Goal: Task Accomplishment & Management: Contribute content

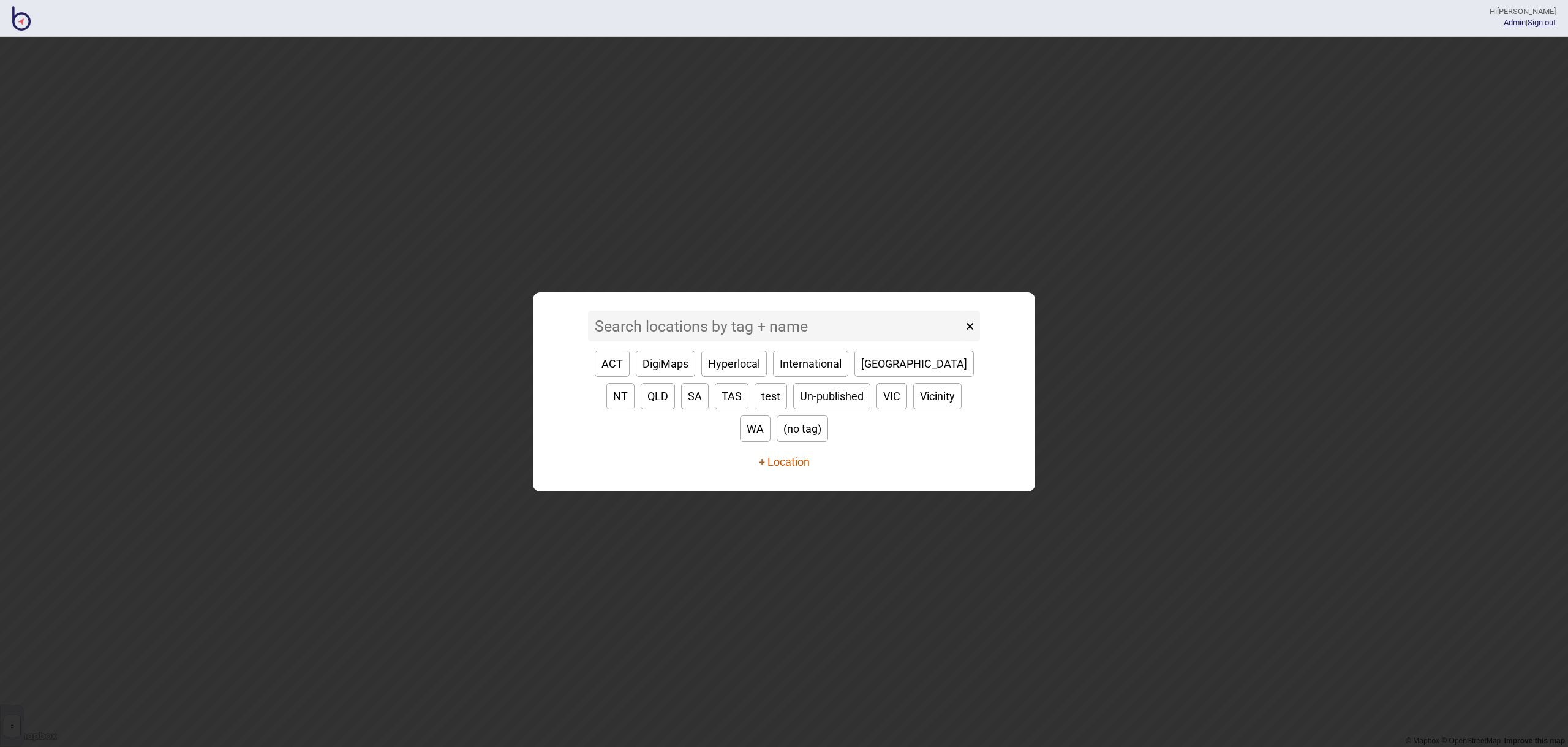
click at [774, 455] on button "+ Location" at bounding box center [784, 461] width 51 height 13
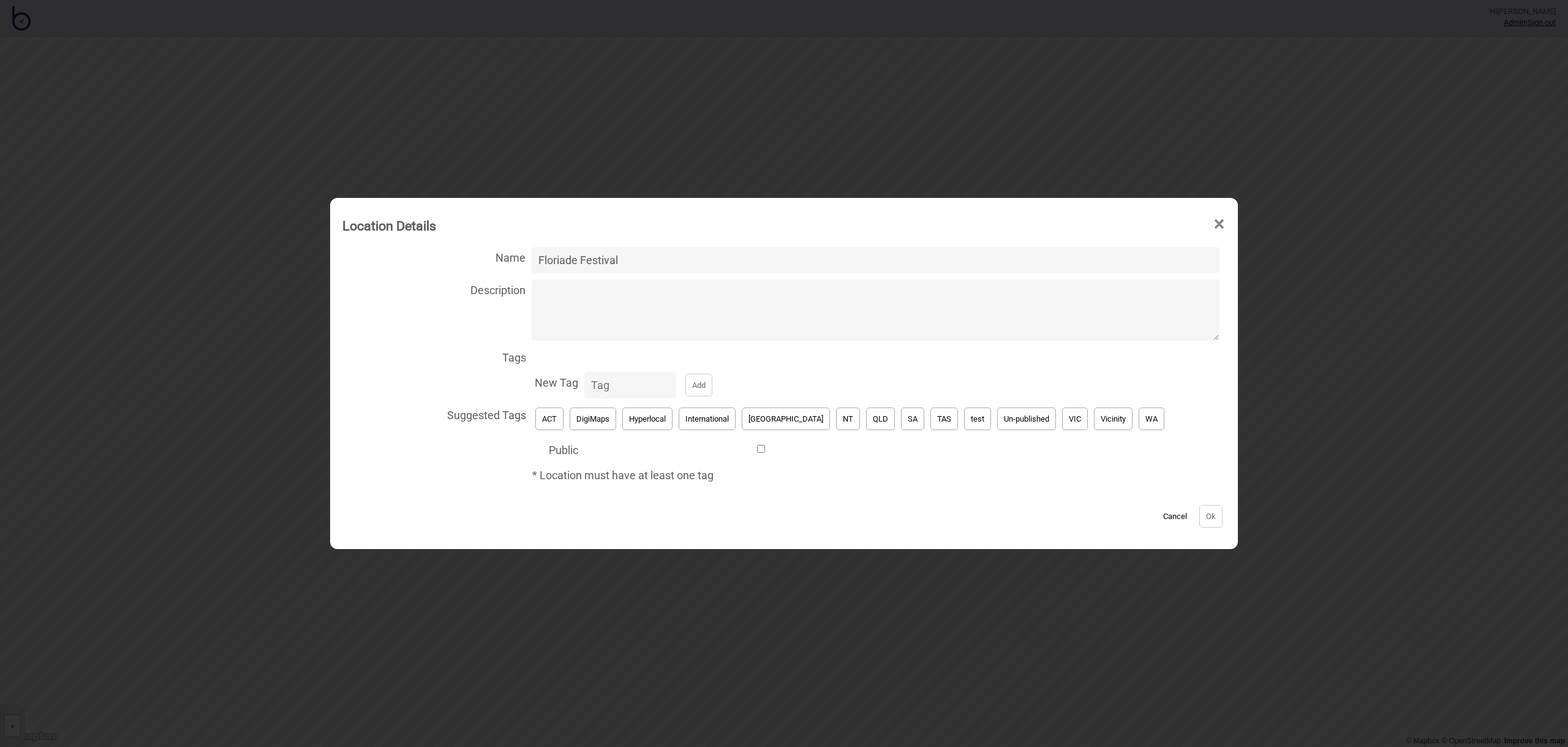
type input "Floriade Festival"
click at [563, 417] on button "ACT" at bounding box center [549, 418] width 28 height 23
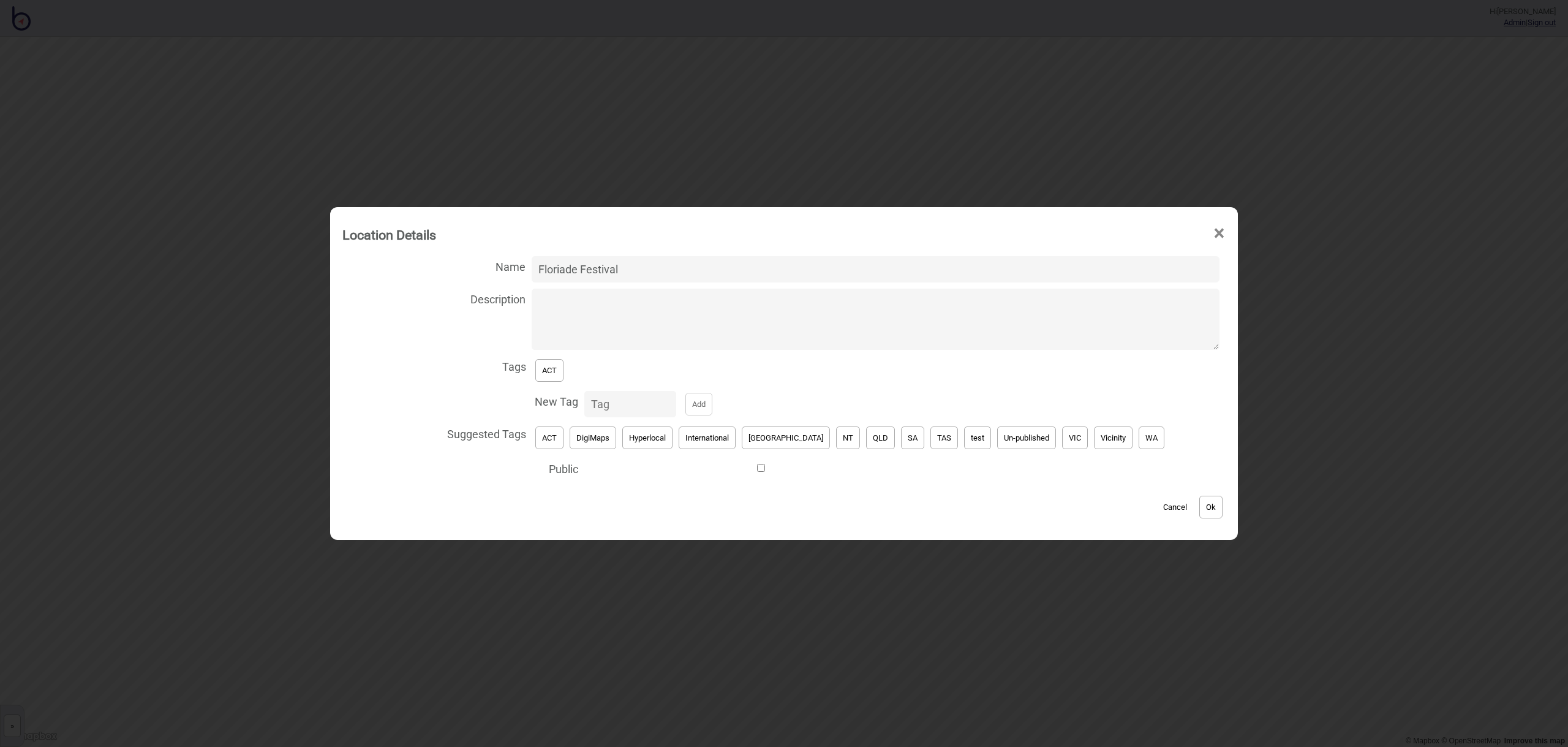
click at [777, 468] on input "Public" at bounding box center [761, 468] width 354 height 8
checkbox input "true"
click at [1199, 503] on button "Ok" at bounding box center [1211, 507] width 24 height 23
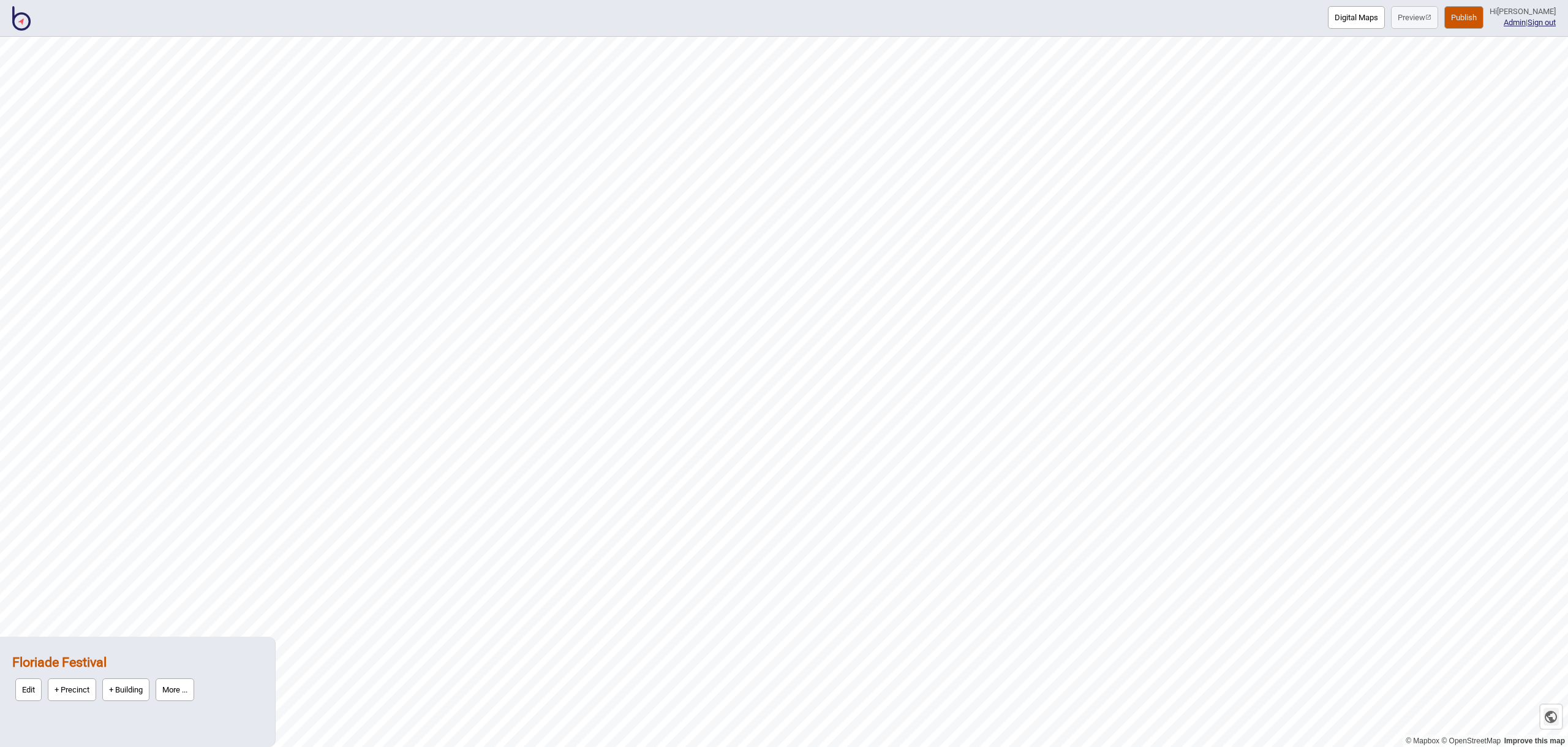
click at [1555, 719] on icon "button" at bounding box center [1551, 717] width 13 height 13
click at [31, 691] on button "Edit" at bounding box center [29, 689] width 27 height 23
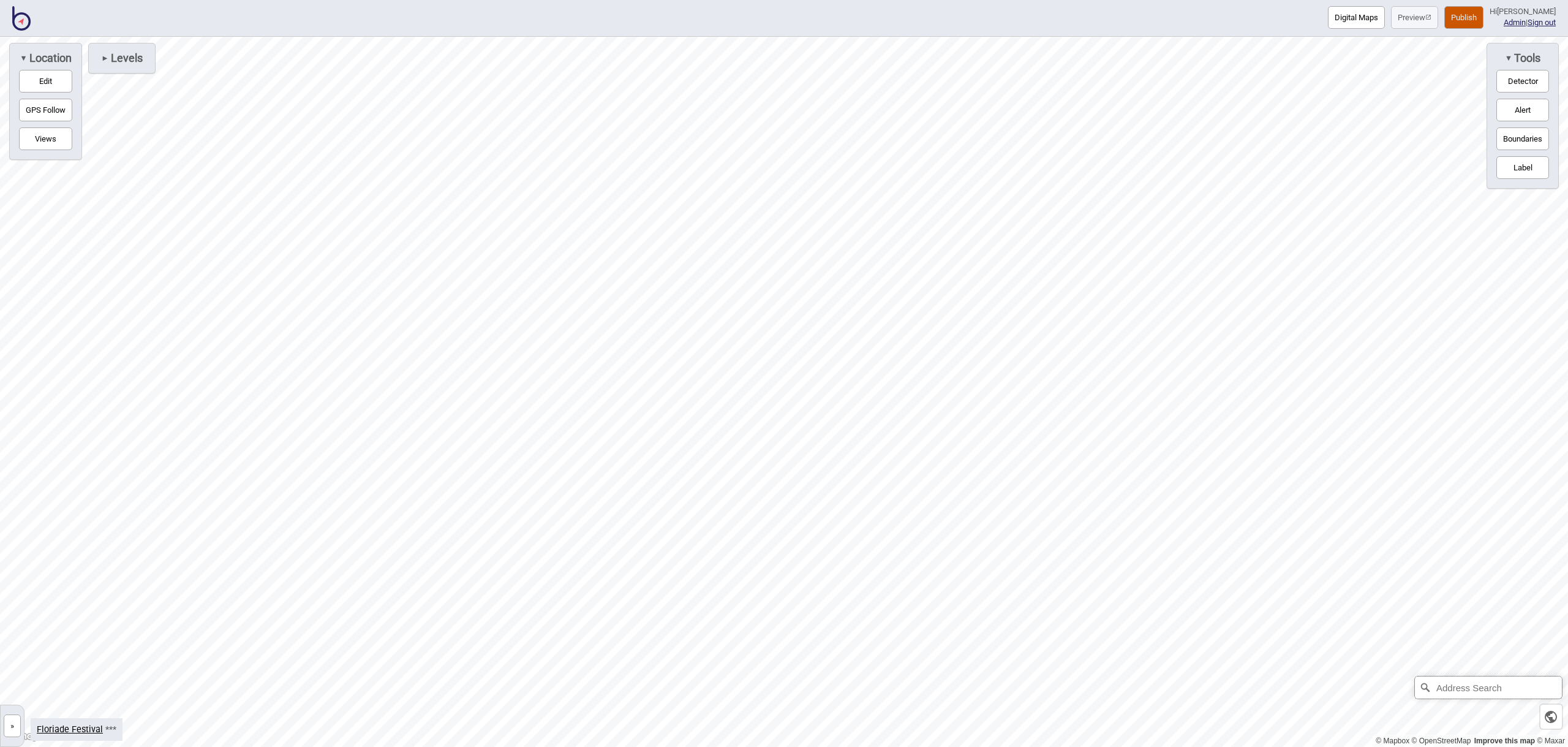
click at [1517, 689] on input "Address Search" at bounding box center [1488, 687] width 147 height 22
type input "[GEOGRAPHIC_DATA], [GEOGRAPHIC_DATA], [GEOGRAPHIC_DATA]"
drag, startPoint x: 1518, startPoint y: 82, endPoint x: 1501, endPoint y: 89, distance: 18.4
click at [1518, 82] on button "Detector" at bounding box center [1522, 81] width 53 height 23
click at [52, 80] on button "Edit" at bounding box center [45, 81] width 53 height 23
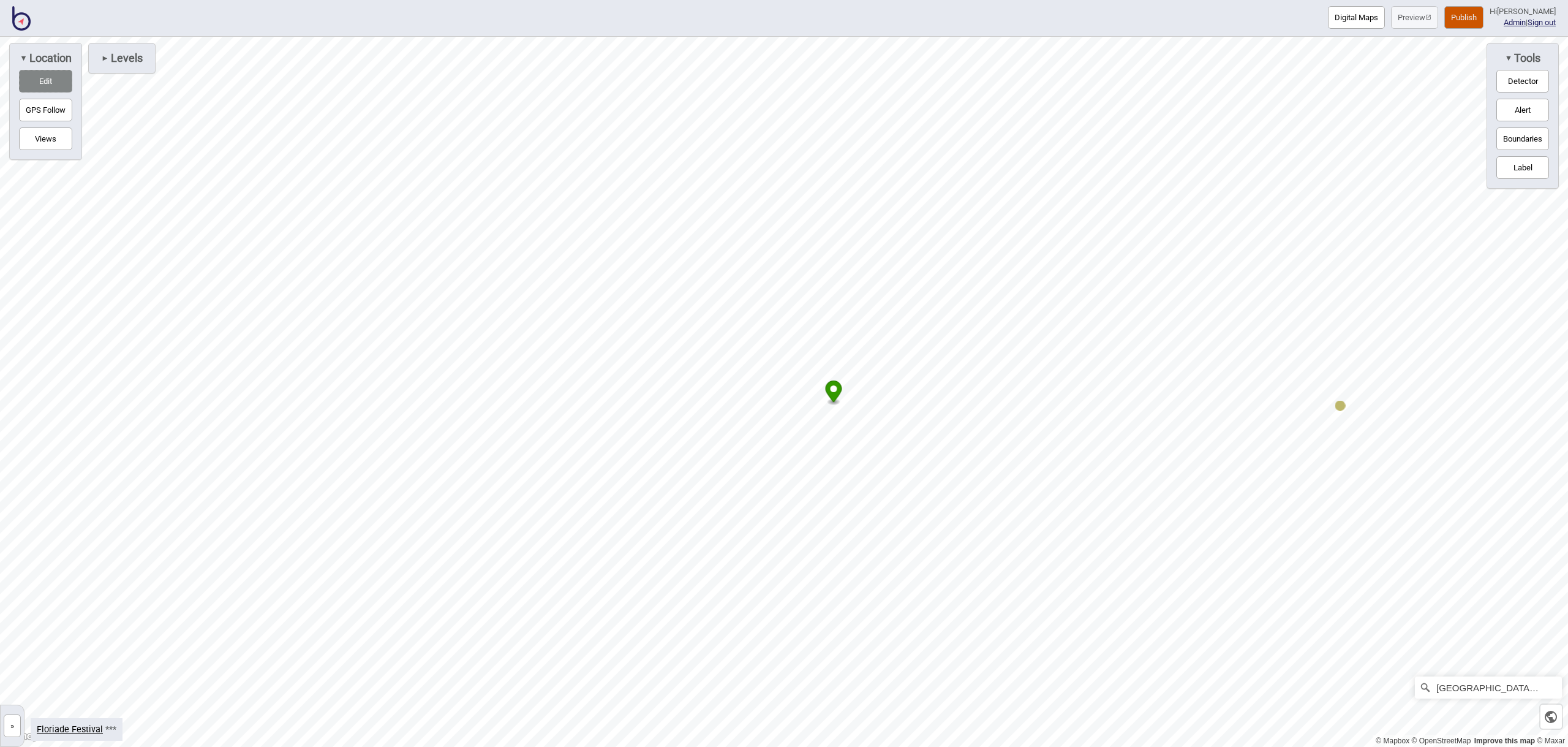
click at [1336, 37] on div at bounding box center [784, 37] width 1568 height 0
click at [97, 725] on link "Floriade Festival" at bounding box center [70, 729] width 66 height 10
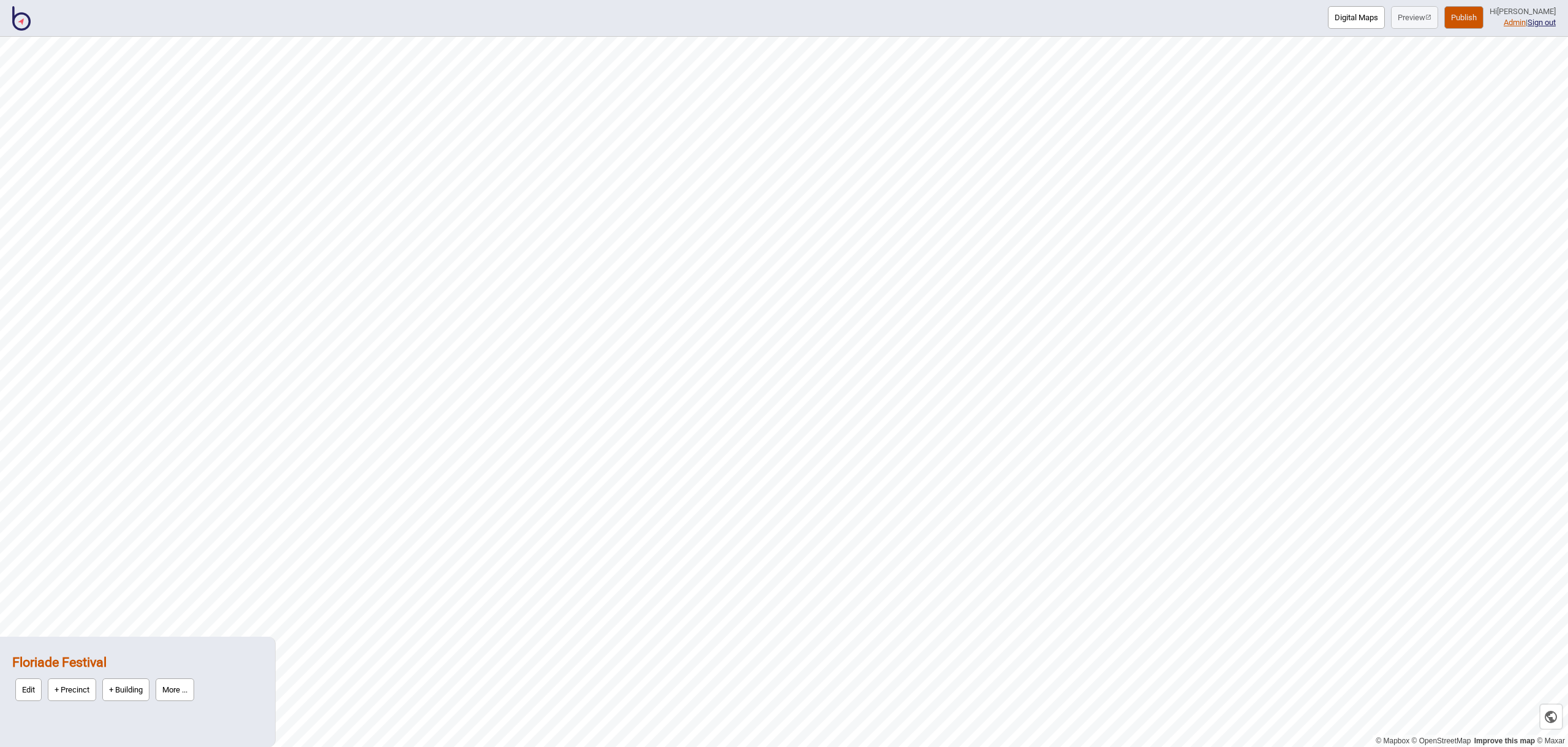
click at [1513, 24] on link "Admin" at bounding box center [1515, 23] width 22 height 9
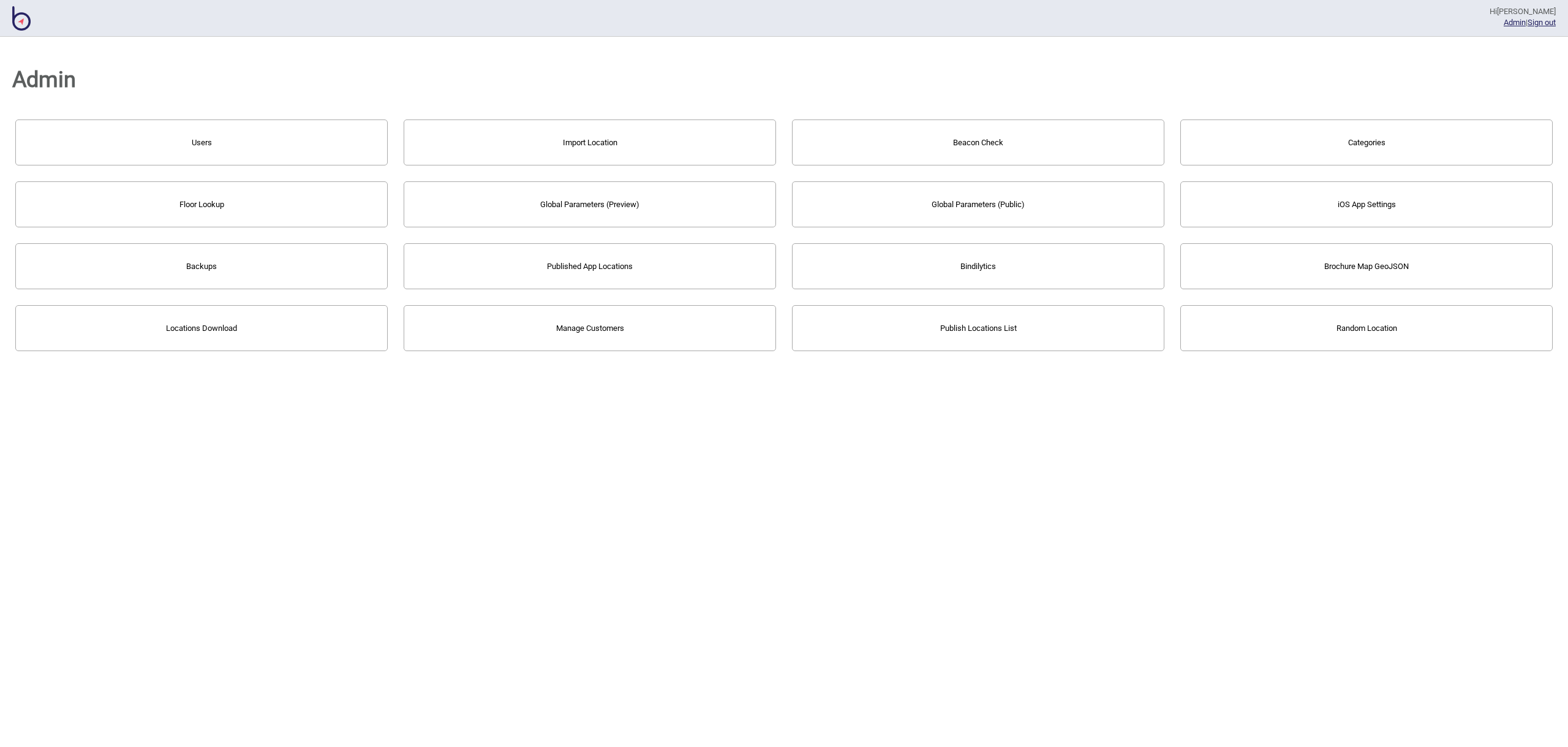
click at [242, 152] on button "Users" at bounding box center [202, 142] width 373 height 46
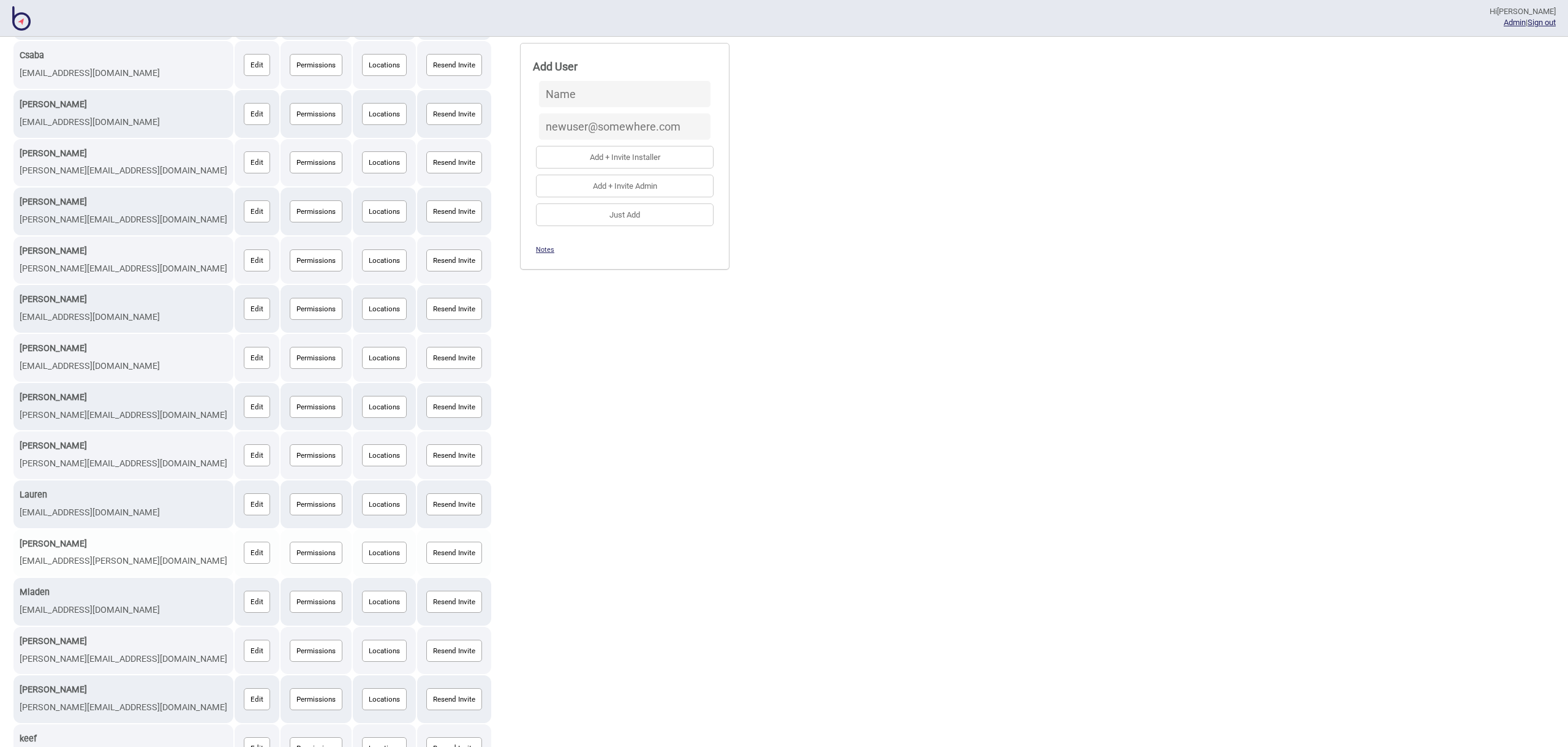
scroll to position [404, 0]
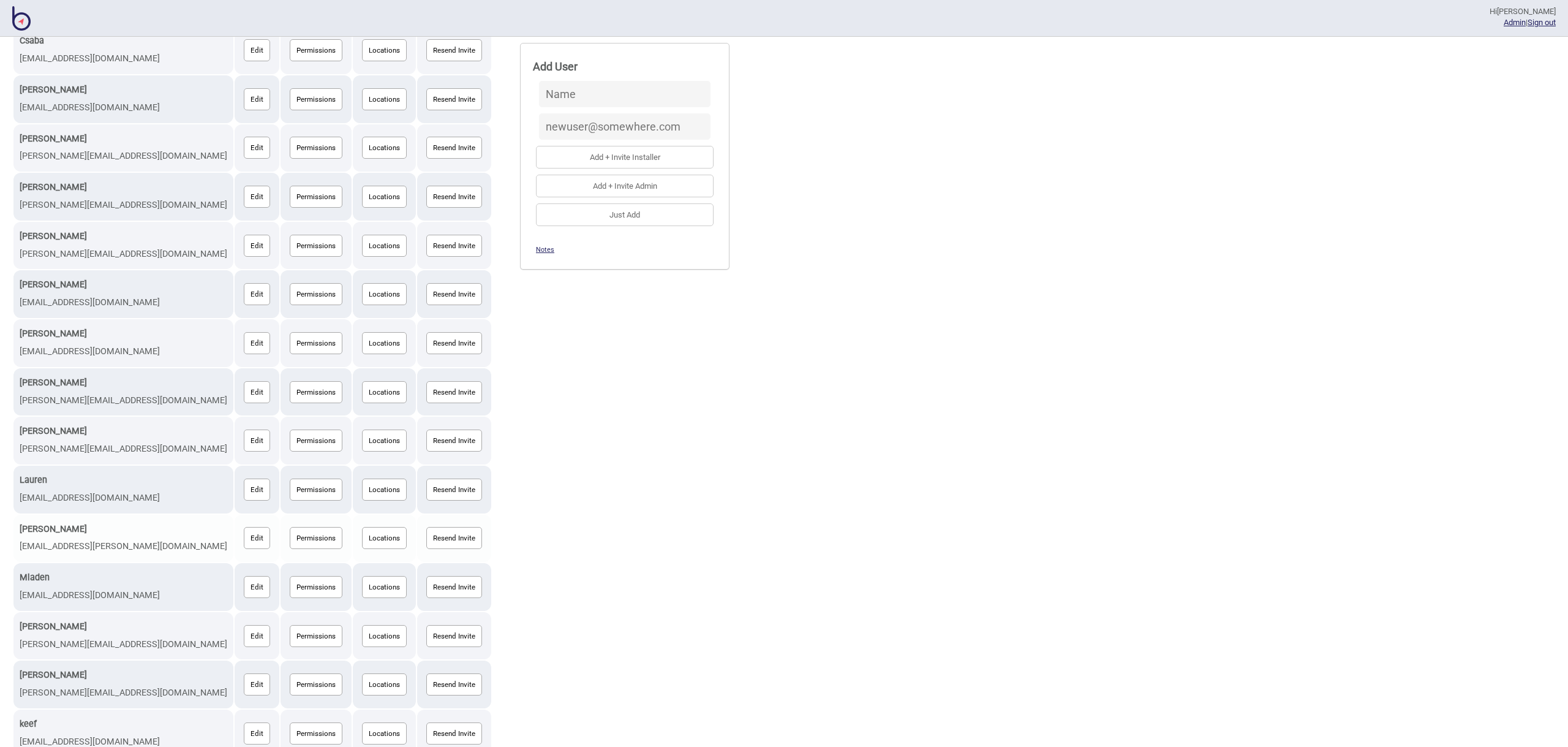
click at [362, 538] on button "Locations" at bounding box center [384, 537] width 45 height 22
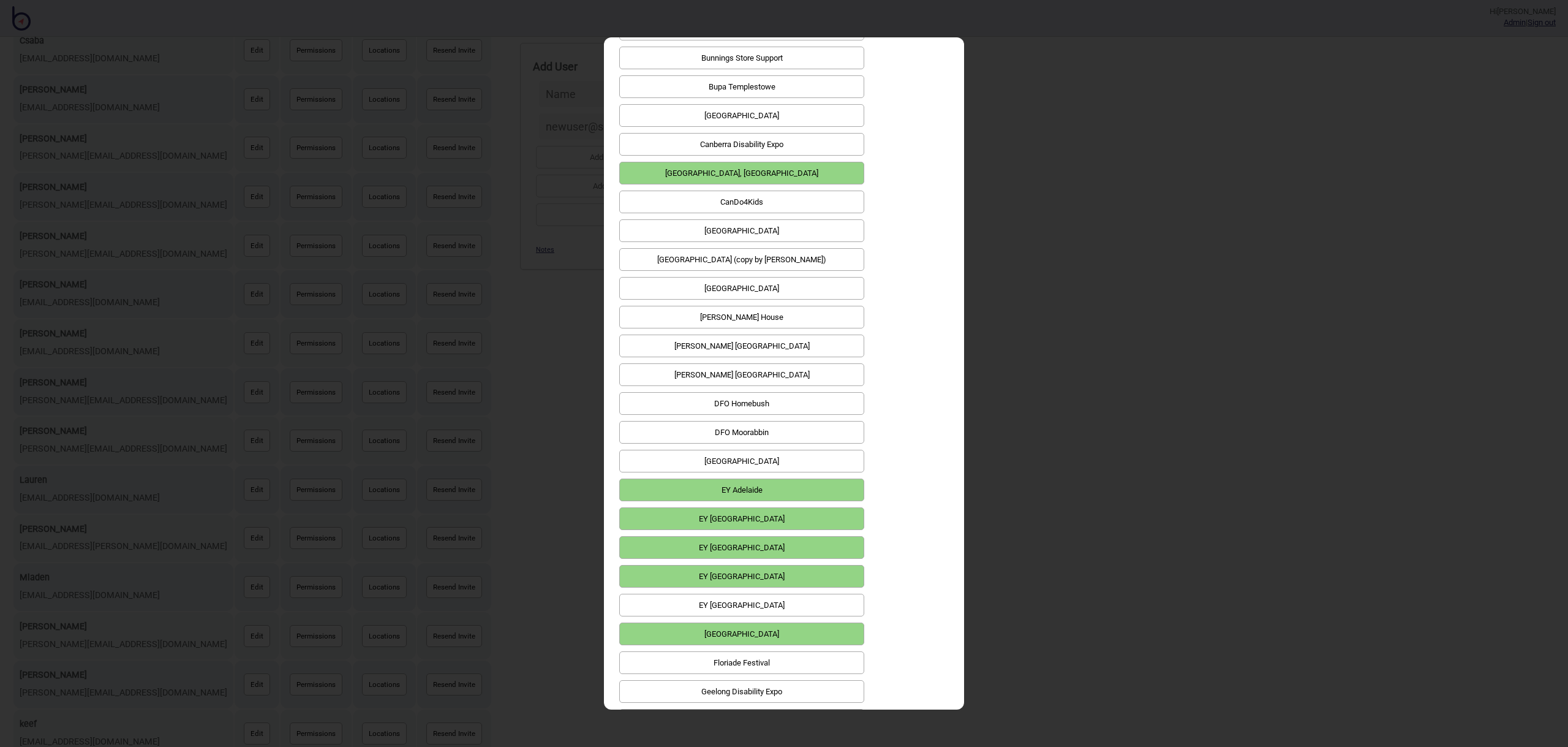
scroll to position [2133, 0]
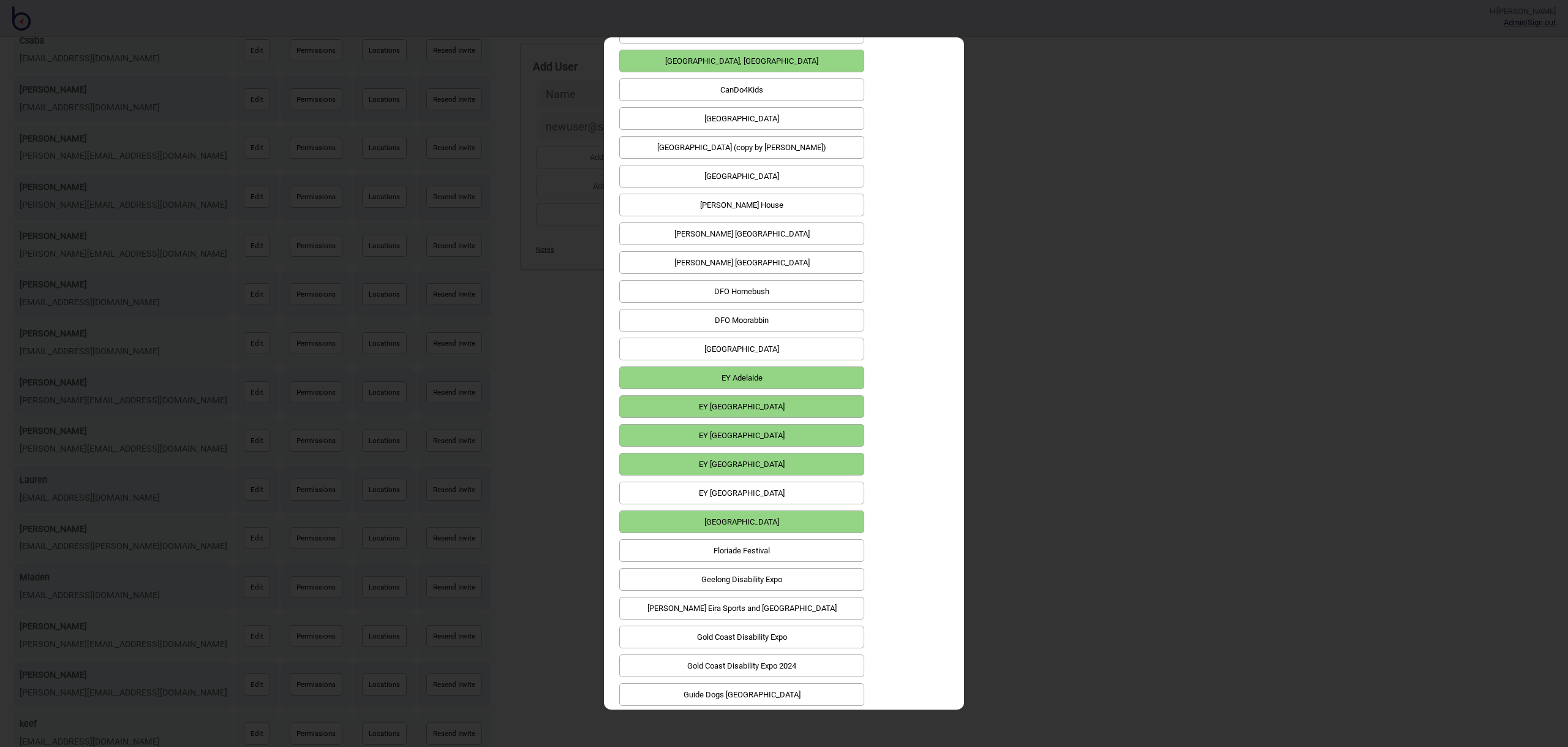
click at [840, 539] on button "Floriade Festival" at bounding box center [741, 550] width 245 height 23
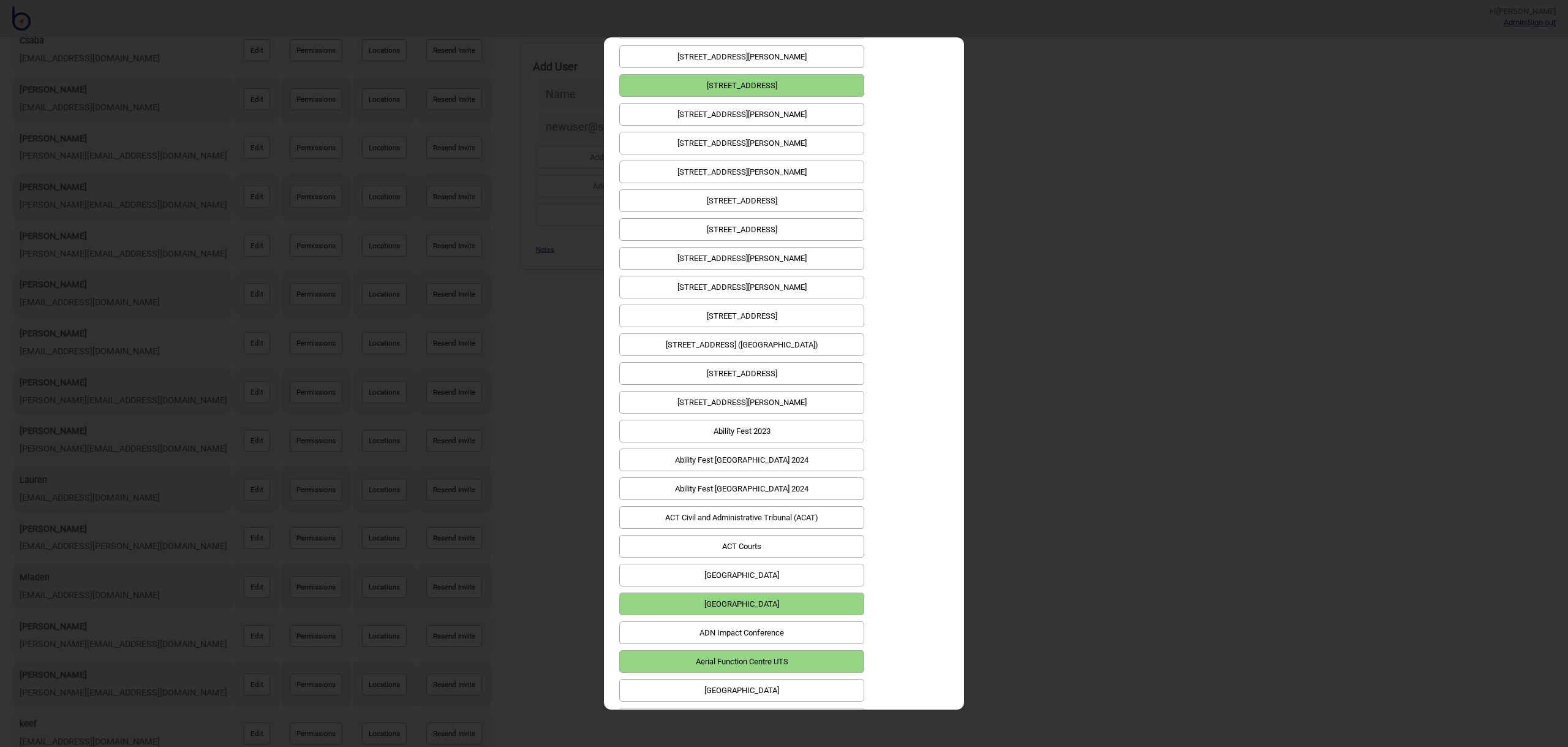
scroll to position [0, 0]
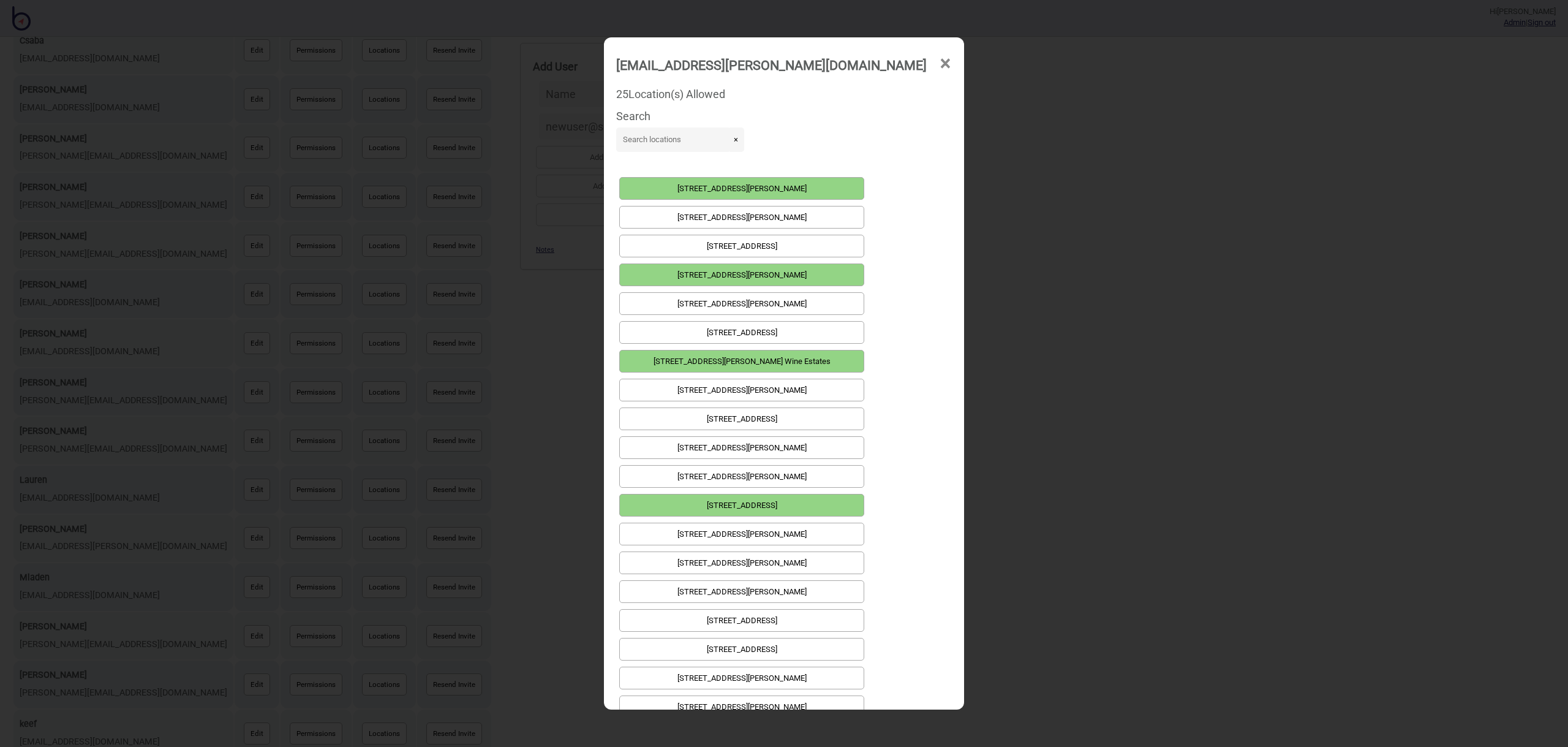
click at [939, 62] on span "×" at bounding box center [945, 64] width 13 height 41
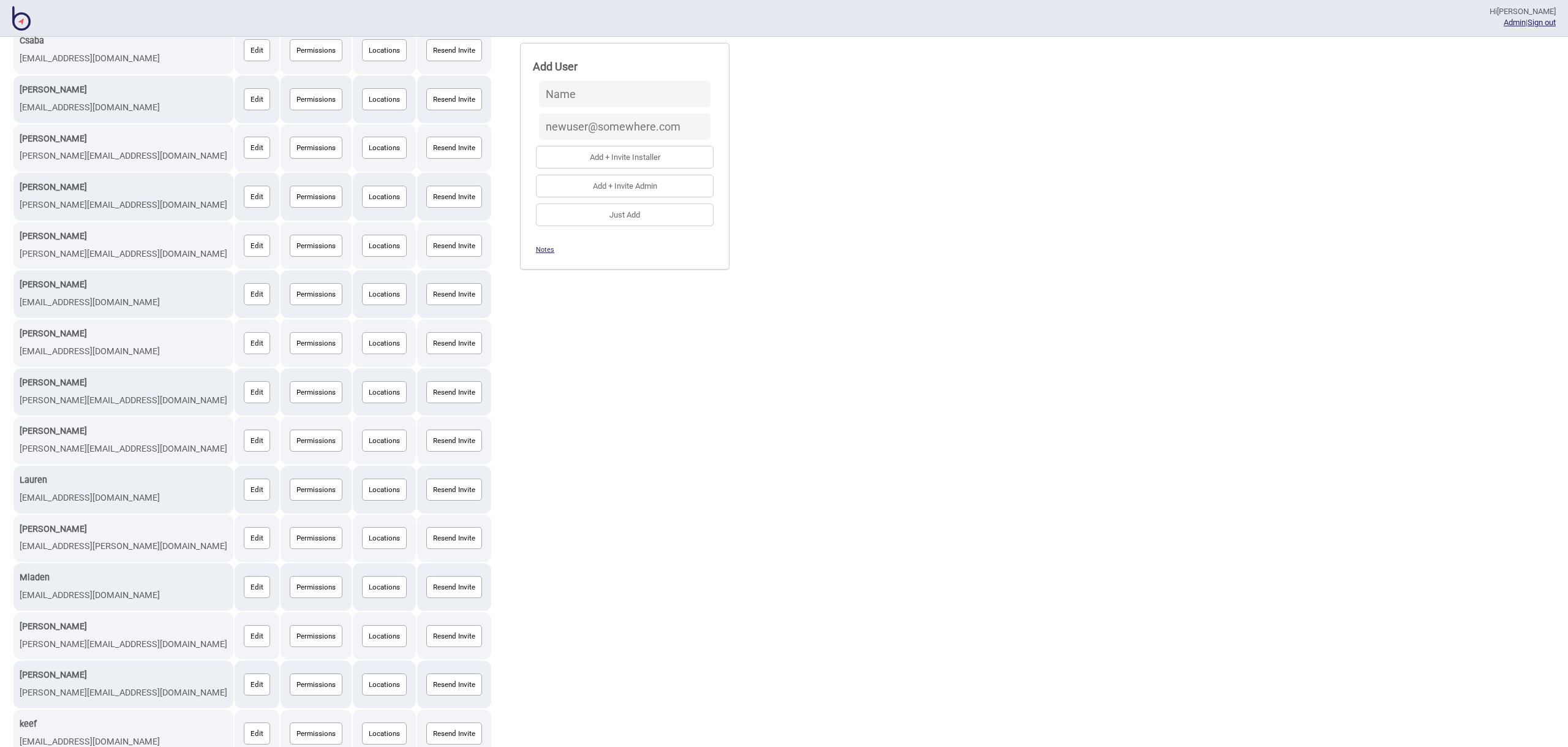
click at [19, 15] on img at bounding box center [21, 18] width 18 height 24
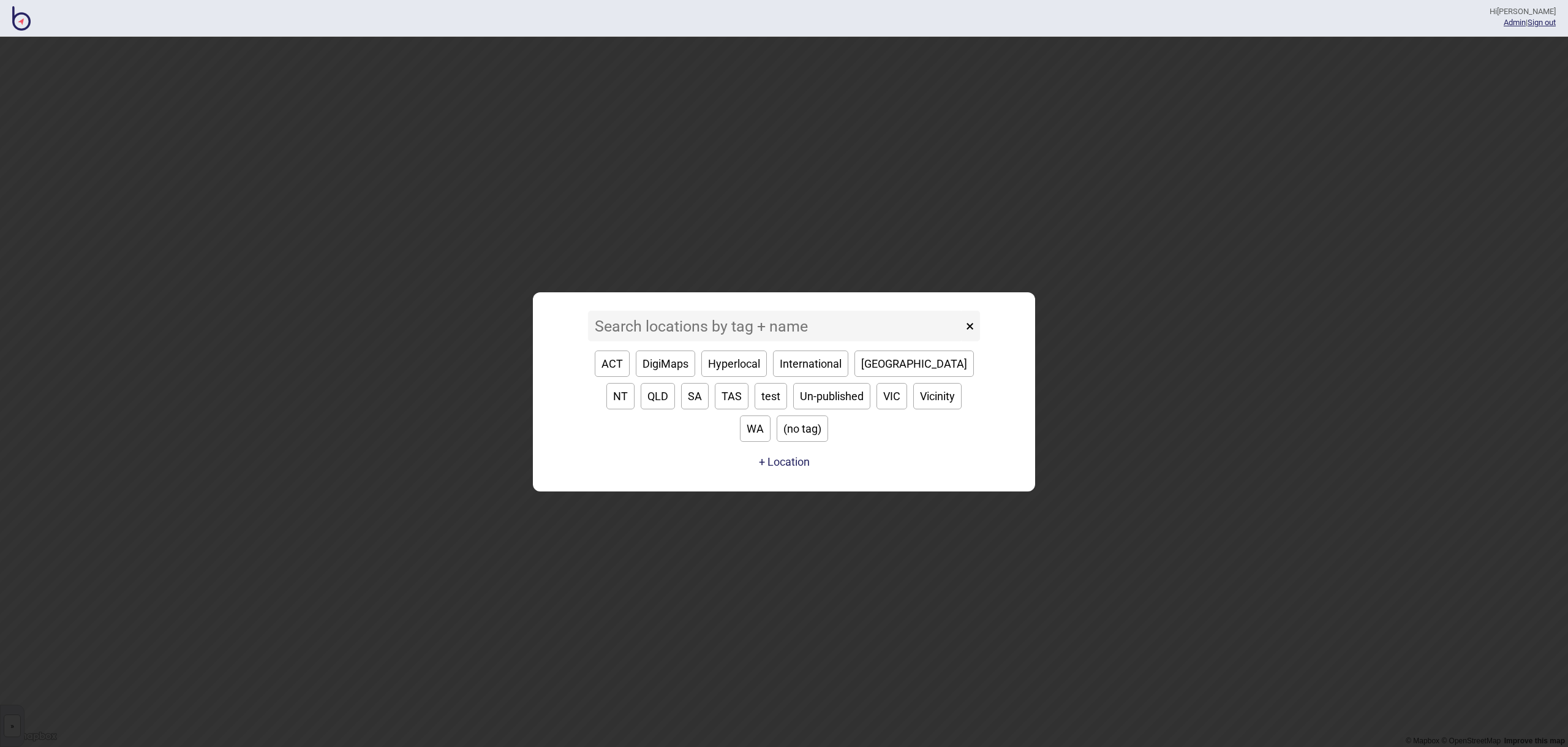
click at [681, 410] on button "SA" at bounding box center [694, 396] width 27 height 27
type input "SA"
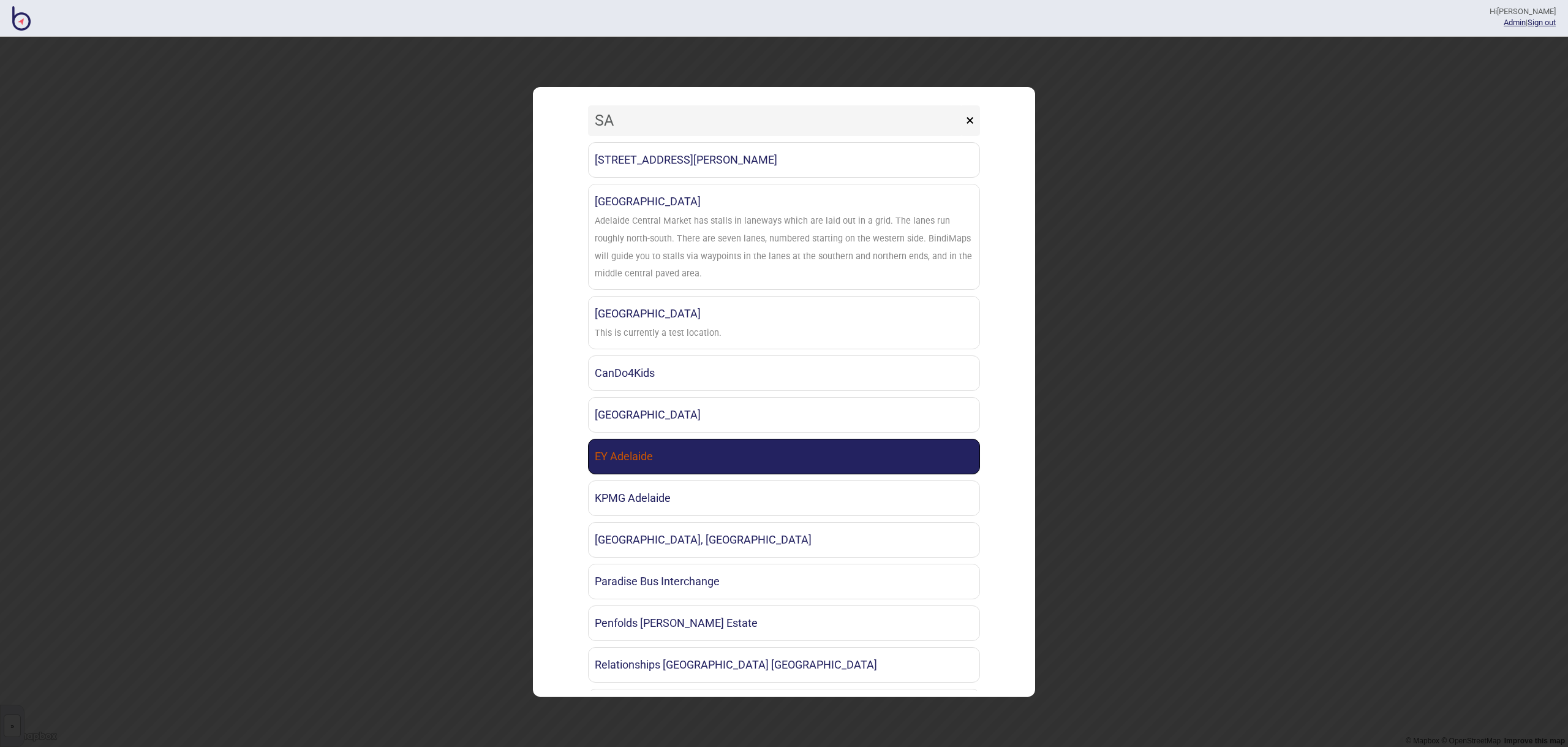
click at [687, 450] on link "EY Adelaide" at bounding box center [784, 456] width 392 height 35
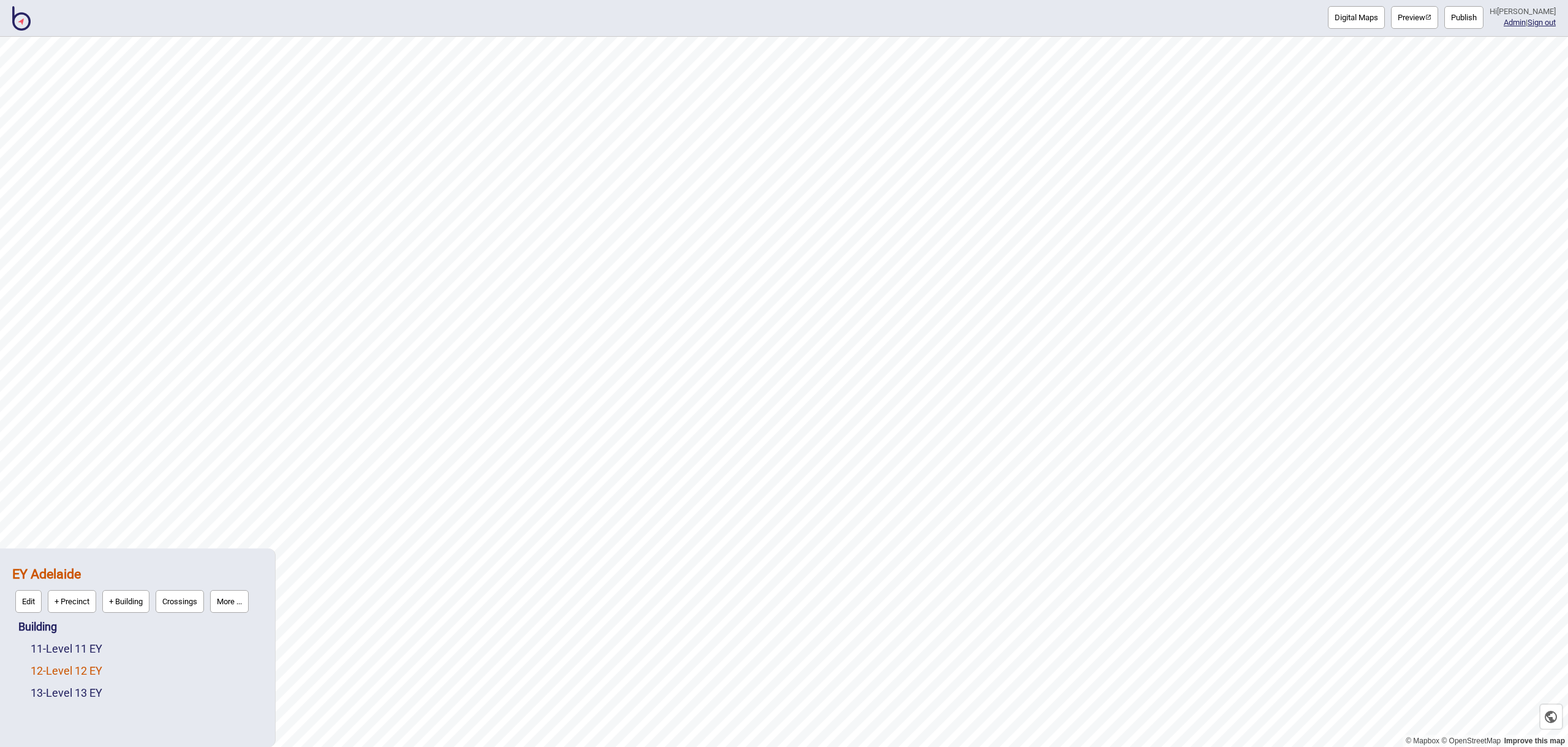
click at [95, 669] on link "12 - Level 12 EY" at bounding box center [66, 670] width 71 height 13
click at [52, 665] on button "Edit" at bounding box center [47, 667] width 27 height 23
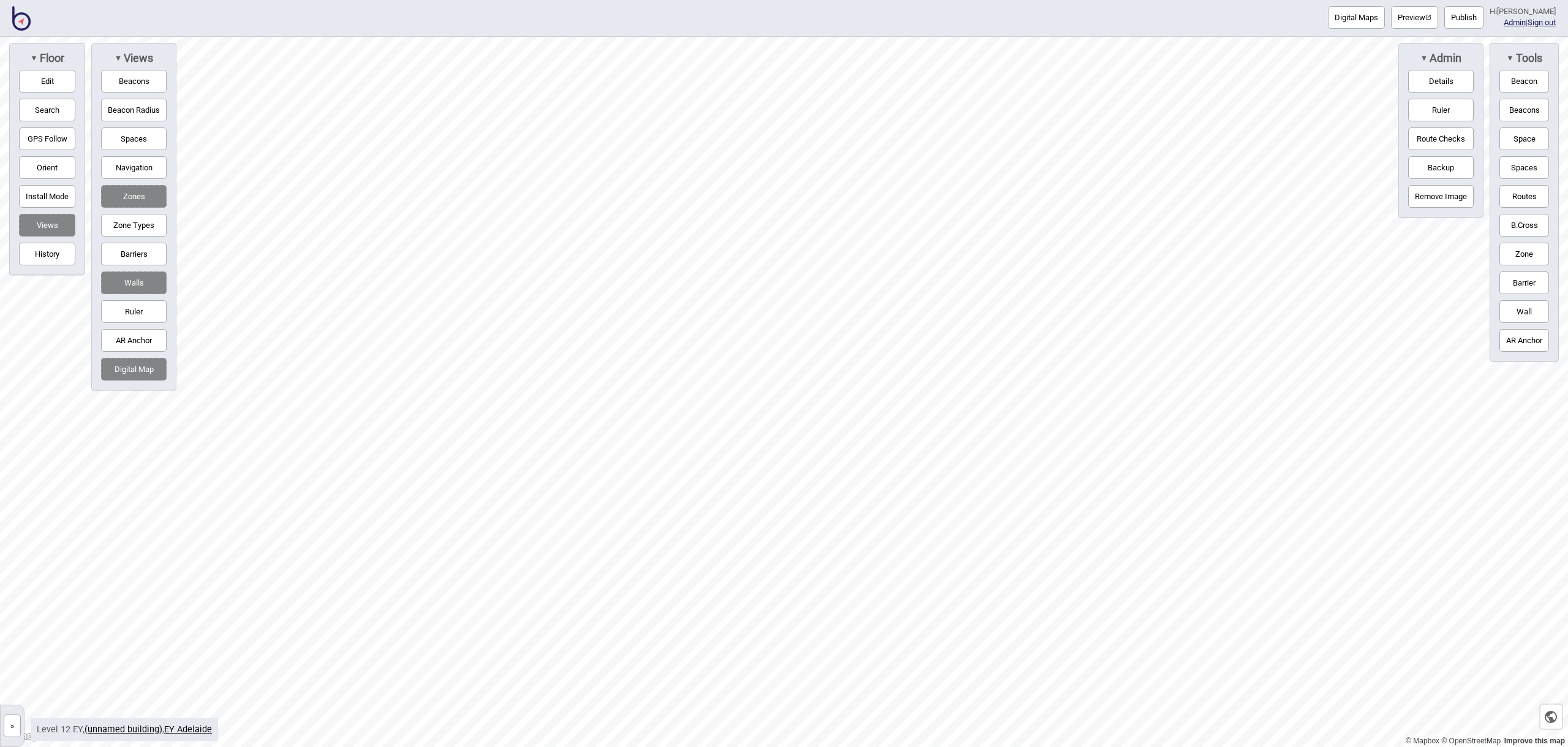
click at [21, 15] on img at bounding box center [21, 18] width 18 height 24
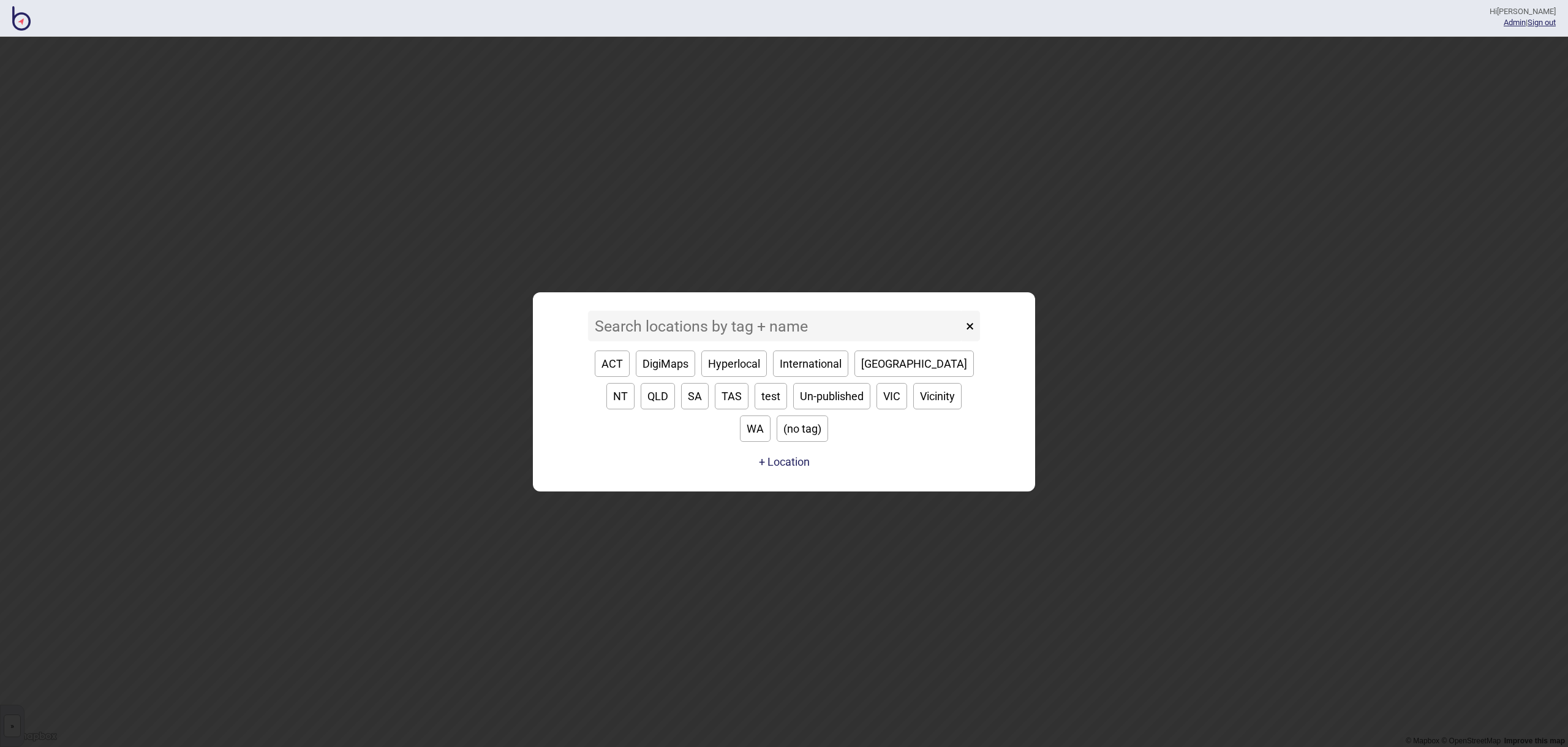
click at [681, 410] on button "SA" at bounding box center [694, 396] width 27 height 27
type input "SA"
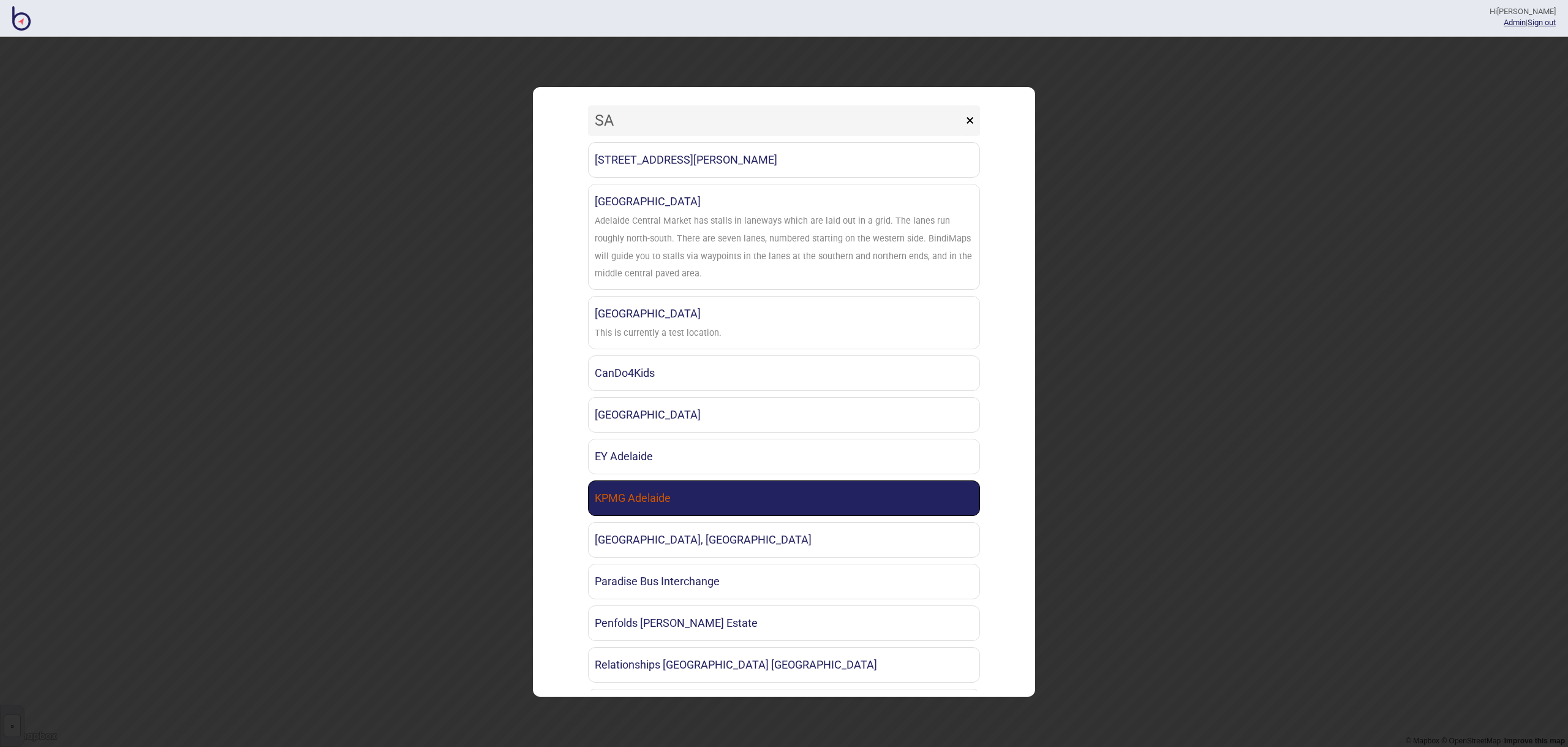
click at [671, 495] on link "KPMG Adelaide" at bounding box center [784, 497] width 392 height 35
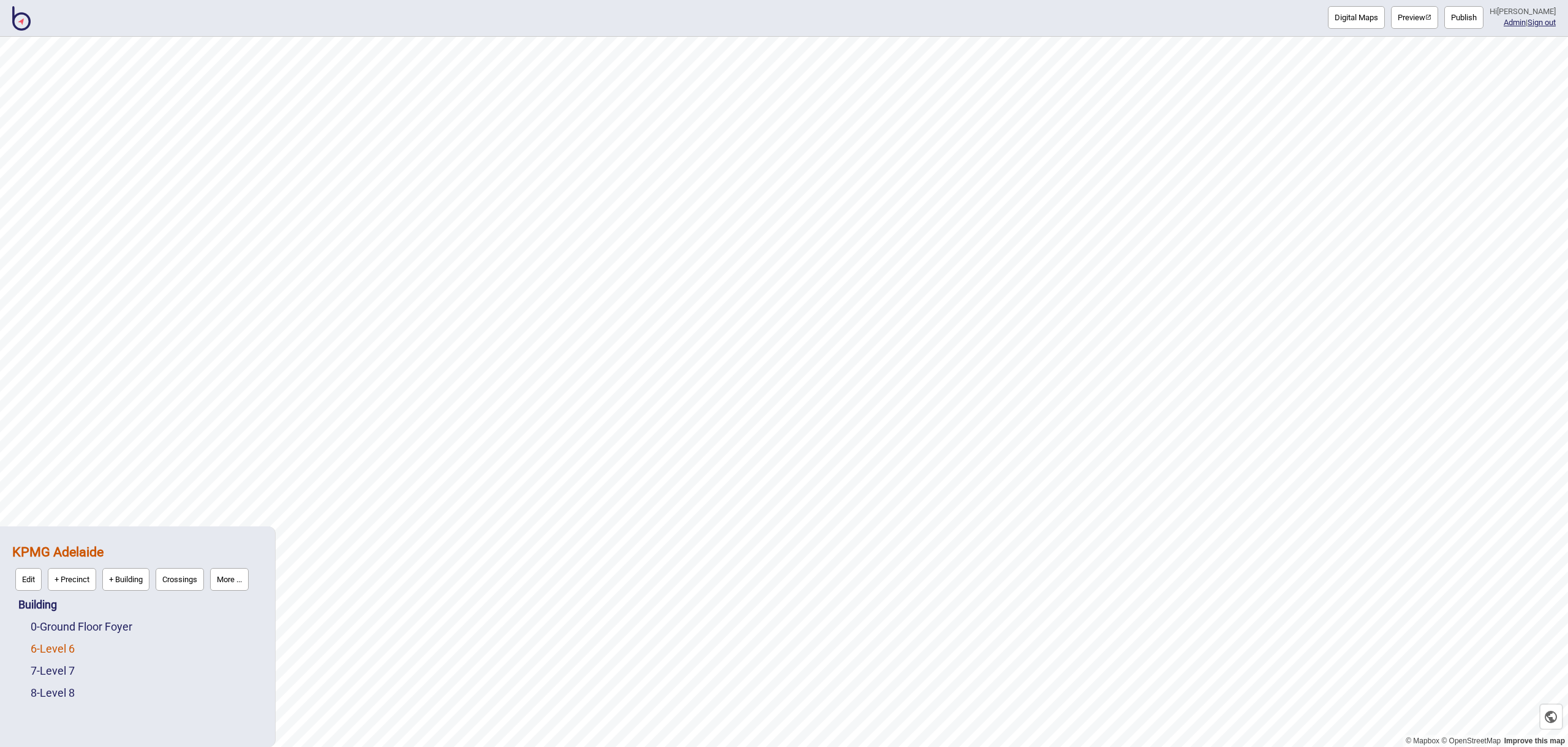
click at [71, 650] on link "6 - Level 6" at bounding box center [53, 648] width 44 height 13
click at [43, 641] on button "Edit" at bounding box center [47, 645] width 27 height 23
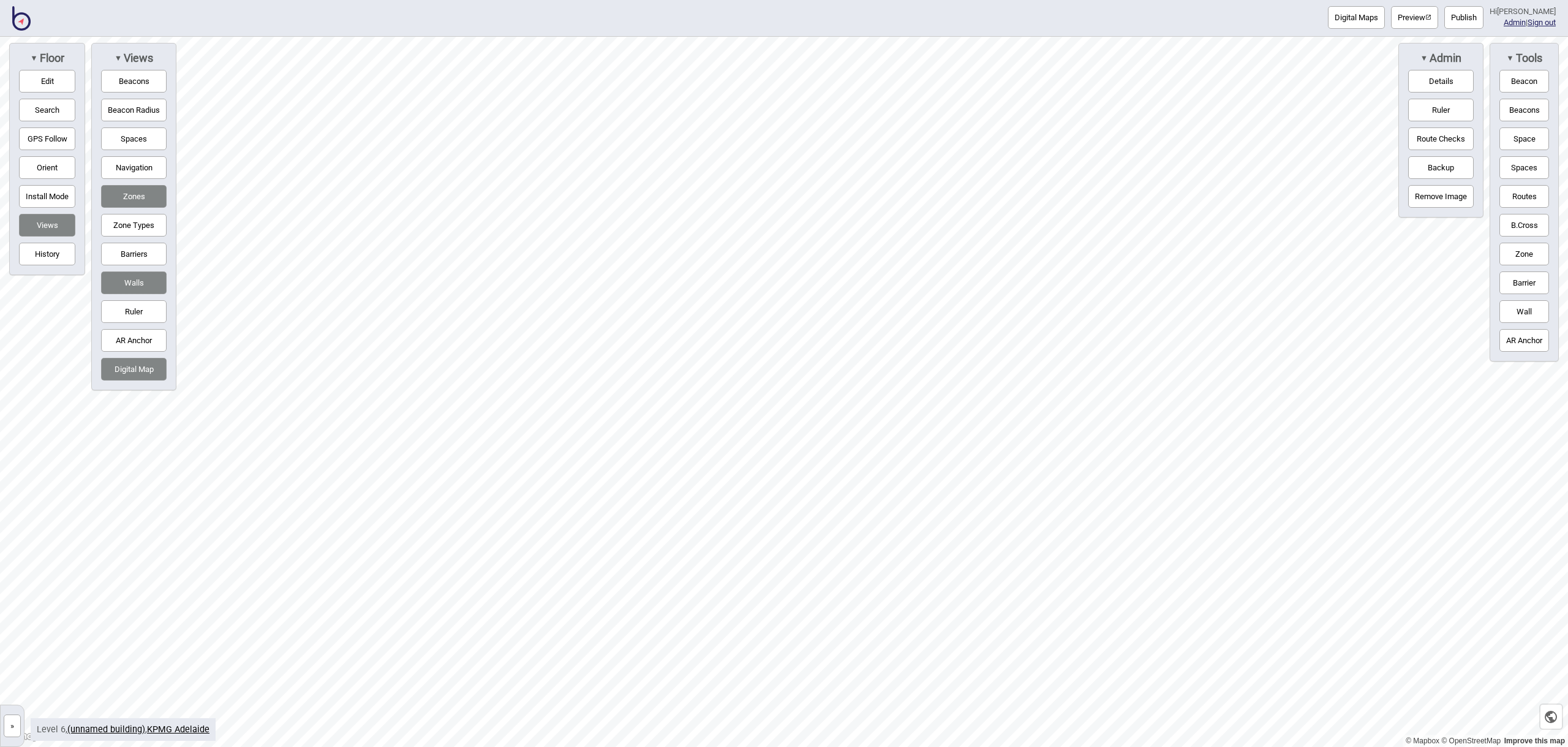
click at [29, 26] on img at bounding box center [21, 18] width 18 height 24
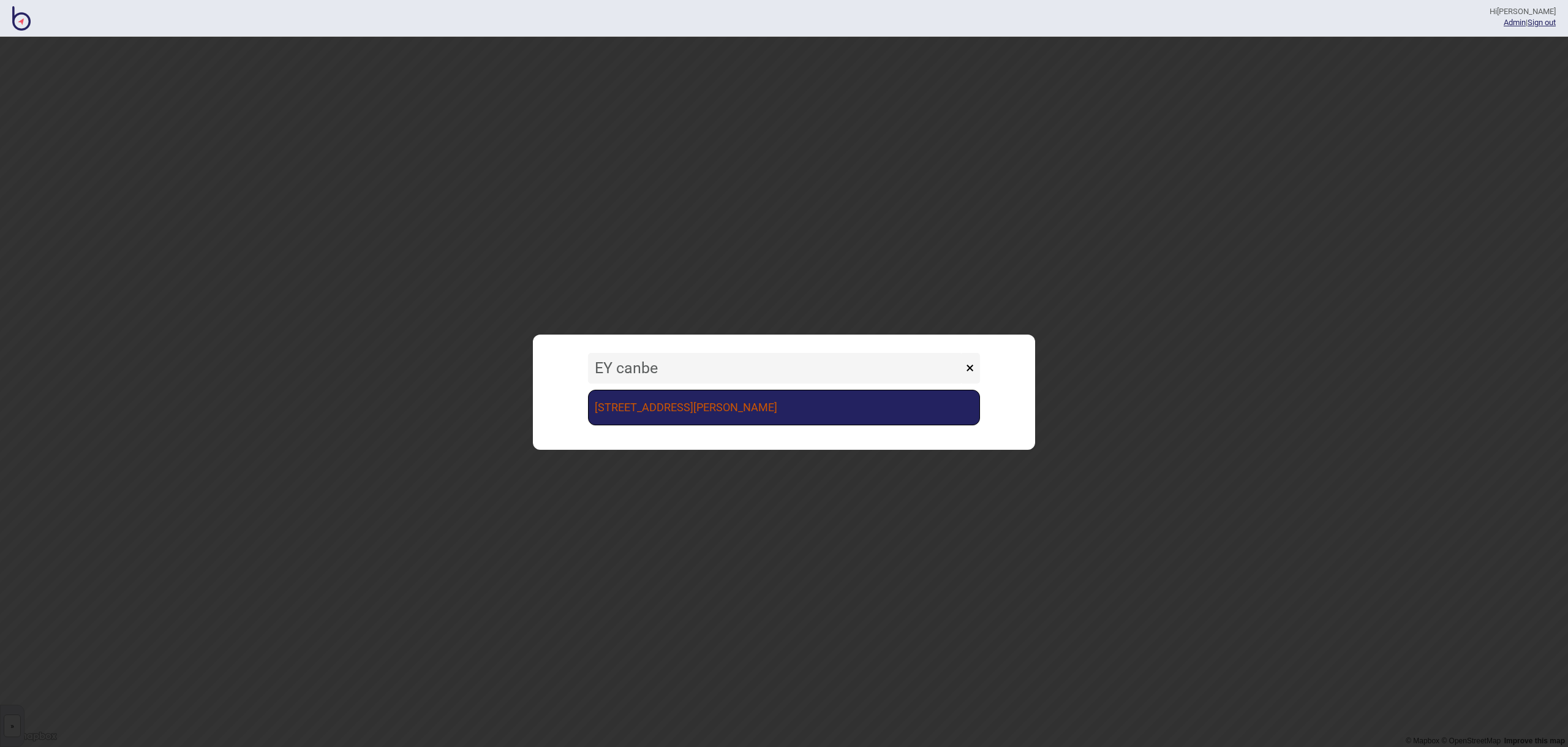
type input "EY canbe"
click at [653, 420] on link "121 Marcus Clarke St EY Canberra" at bounding box center [784, 407] width 392 height 35
